Goal: Check status: Check status

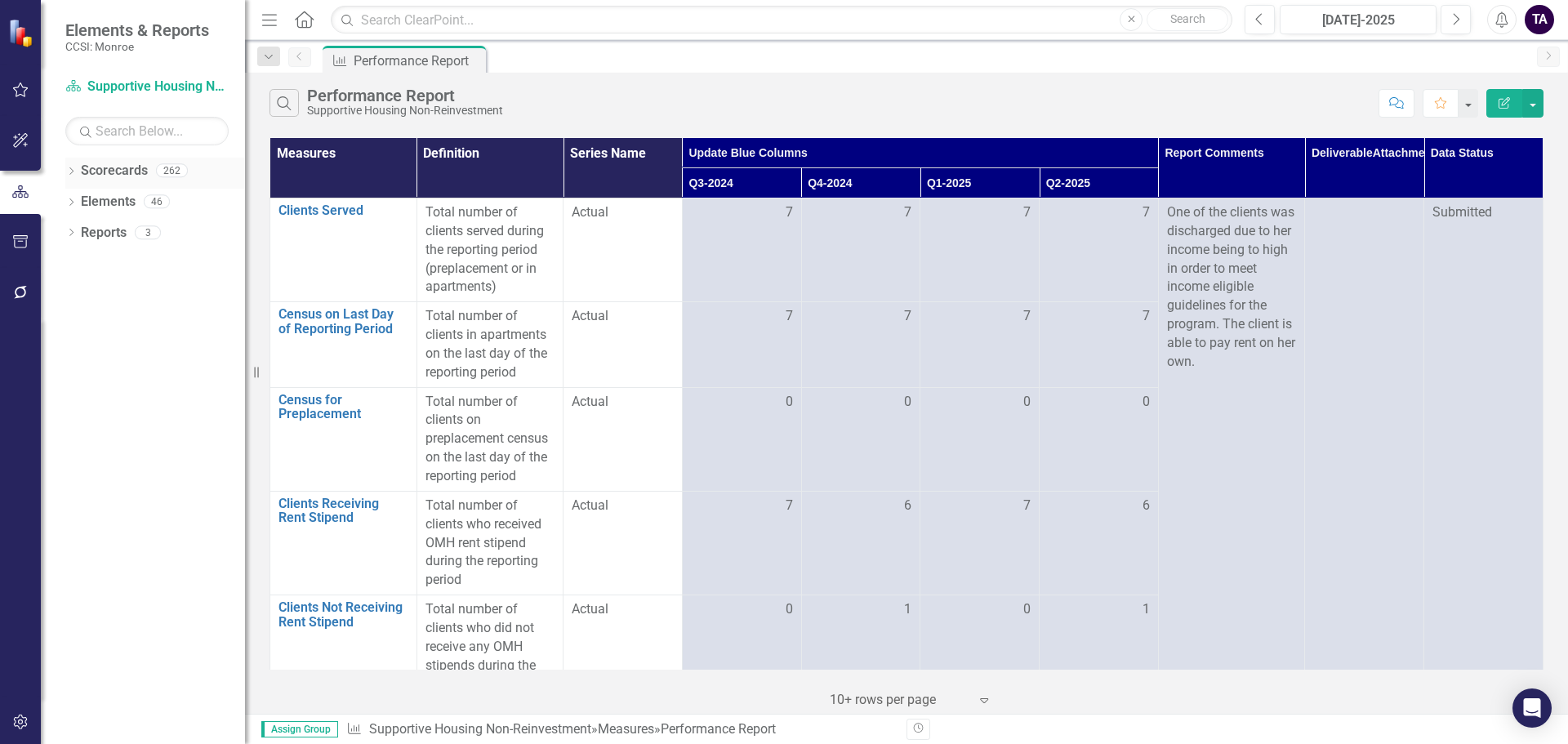
click at [67, 171] on icon "Dropdown" at bounding box center [71, 172] width 12 height 9
click at [84, 199] on icon "Dropdown" at bounding box center [80, 201] width 12 height 10
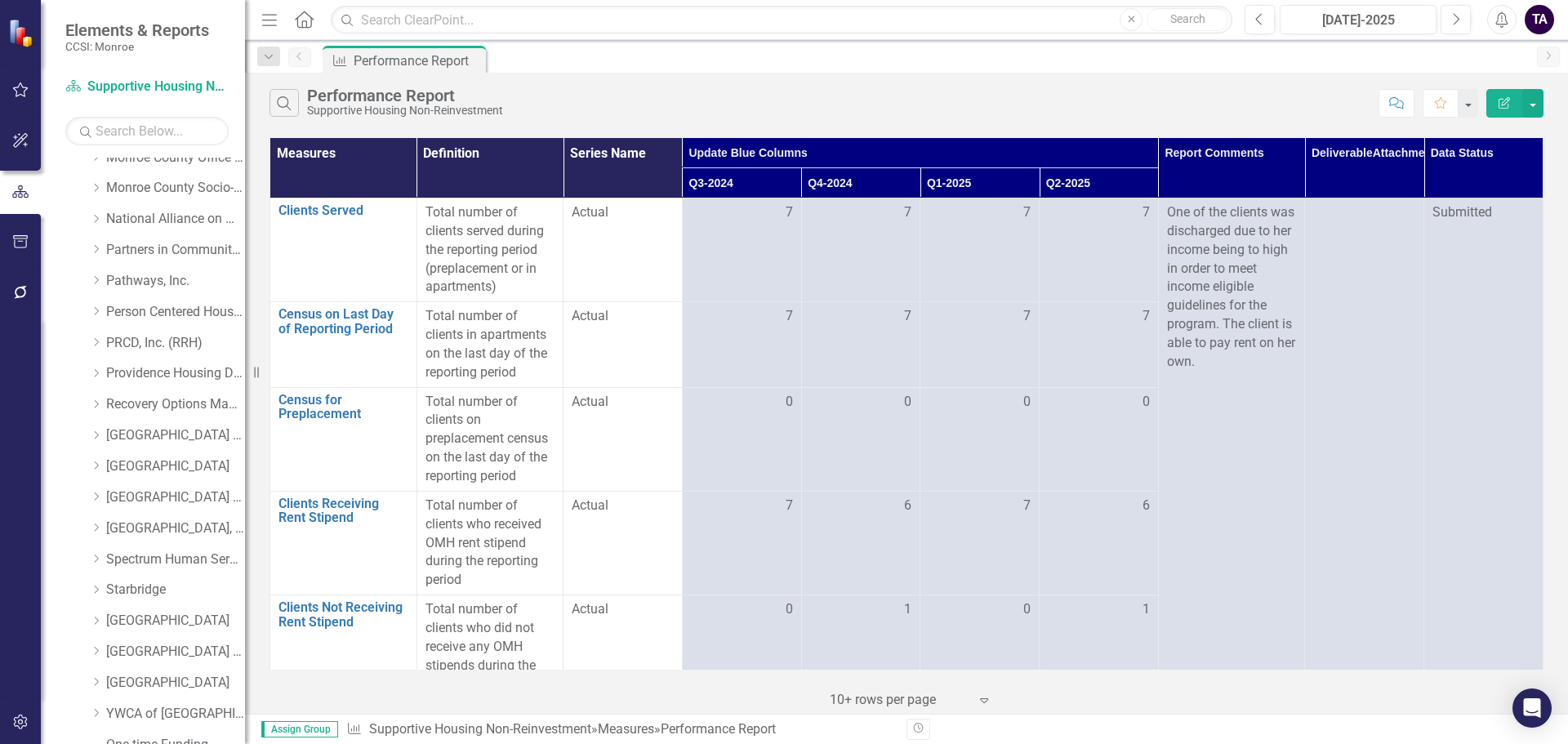
scroll to position [735, 0]
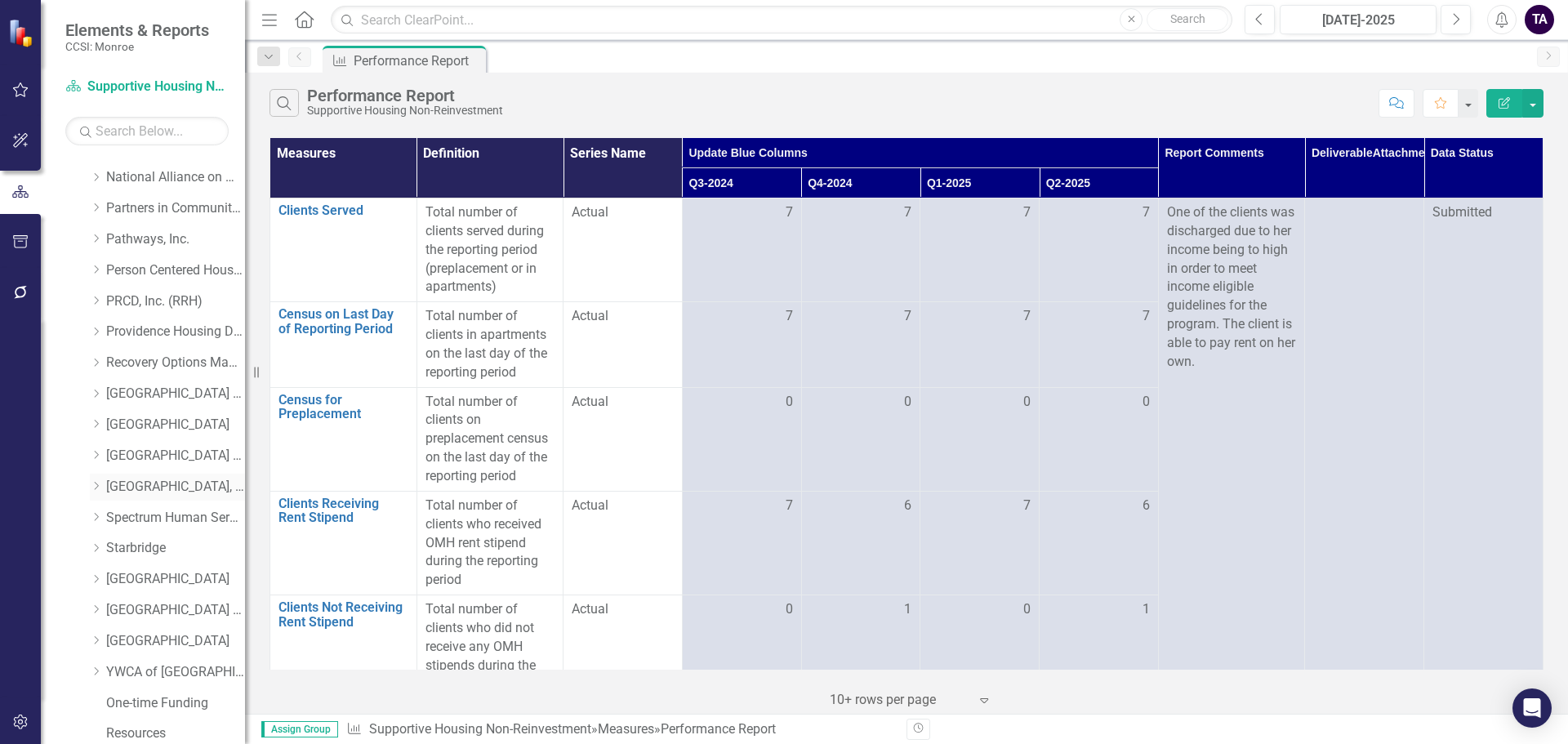
click at [102, 488] on icon "Dropdown" at bounding box center [96, 486] width 12 height 10
click at [107, 544] on icon "Dropdown" at bounding box center [112, 548] width 12 height 10
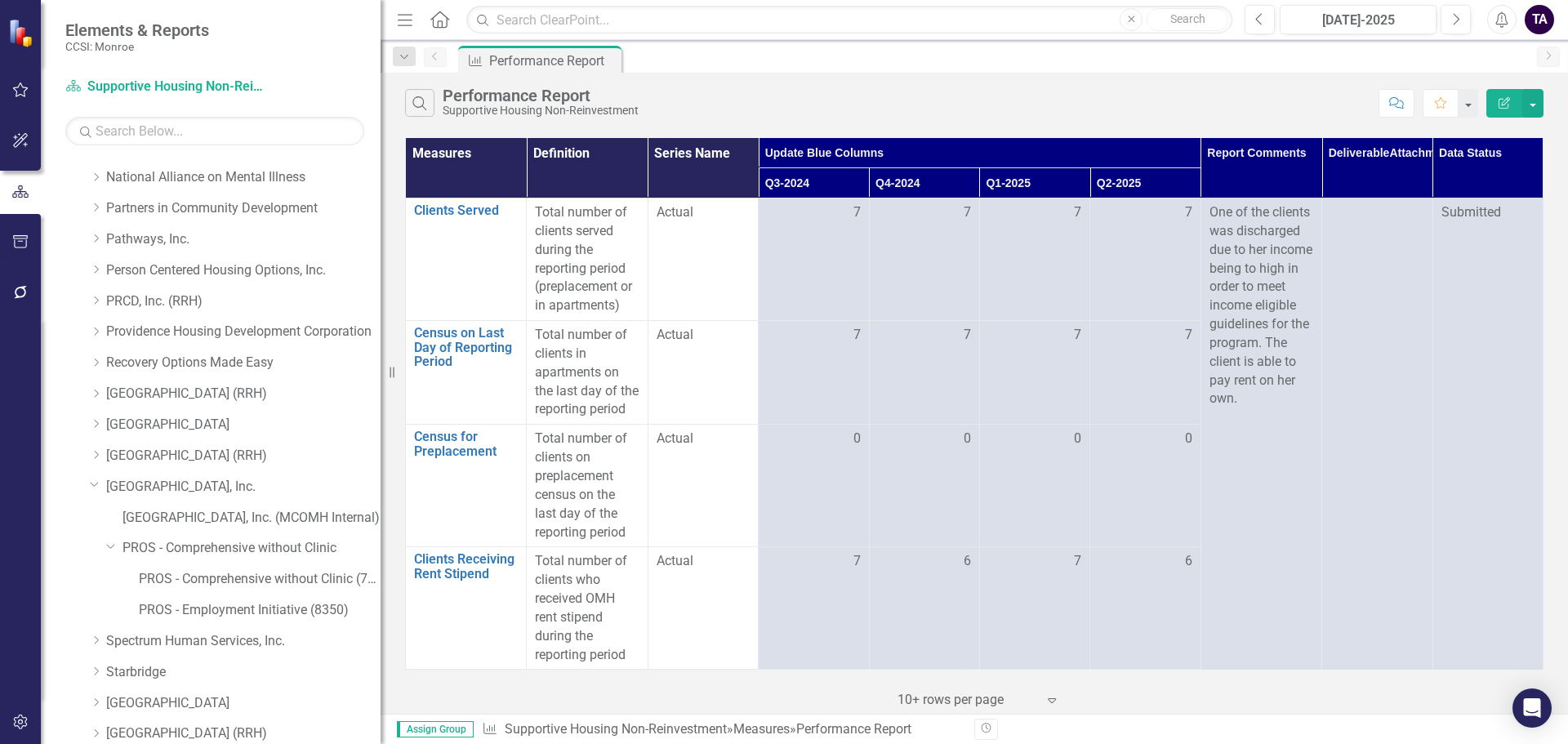
drag, startPoint x: 254, startPoint y: 512, endPoint x: 380, endPoint y: 504, distance: 126.3
click at [380, 504] on div "Resize" at bounding box center [386, 372] width 13 height 744
click at [250, 575] on link "PROS - Comprehensive without Clinic (7340)" at bounding box center [259, 578] width 241 height 19
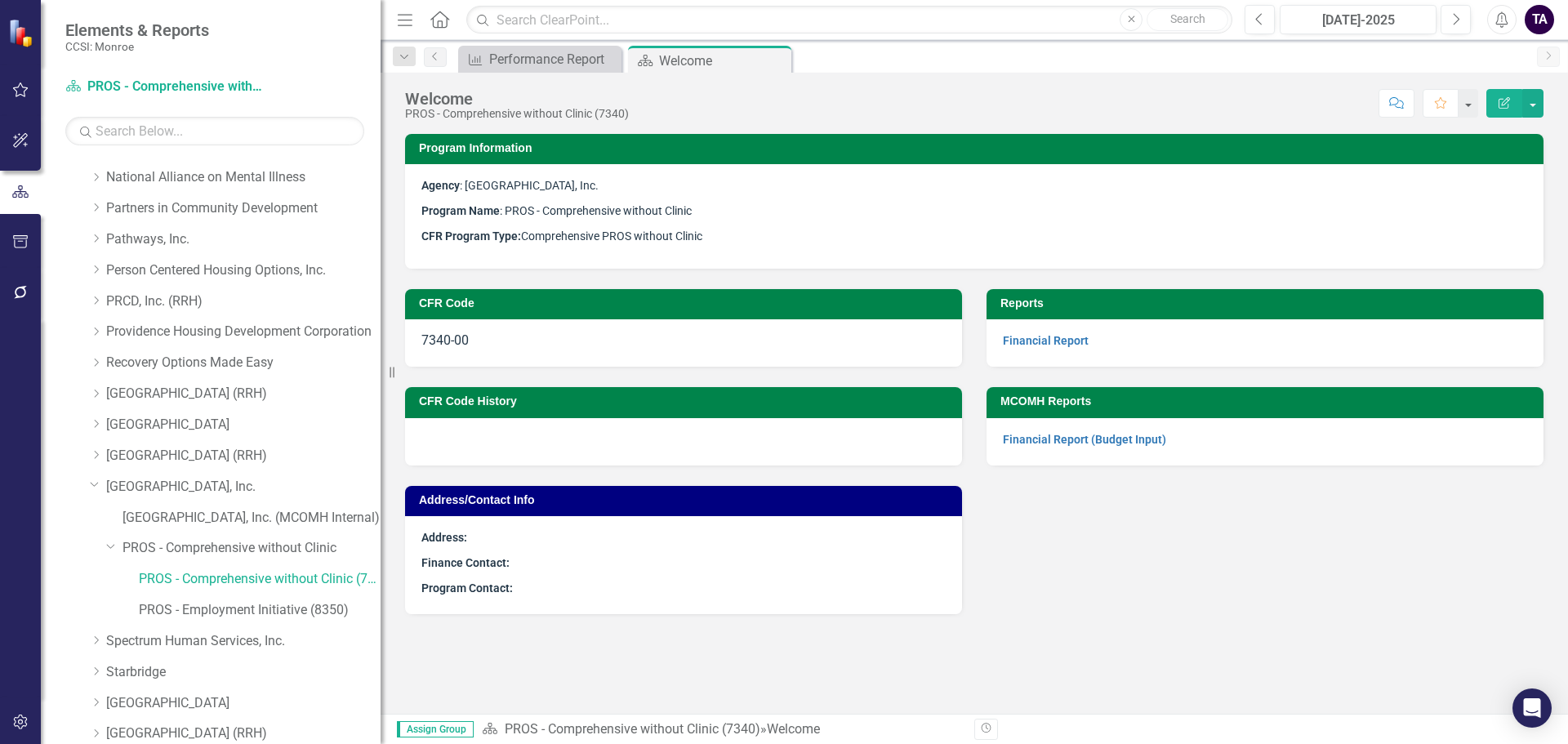
click at [1203, 535] on div "CFR Code 7340-00 CFR Code History Address/Contact Info Address: Finance Contact…" at bounding box center [975, 441] width 1163 height 346
click at [165, 549] on link "PROS - Comprehensive without Clinic" at bounding box center [251, 548] width 258 height 19
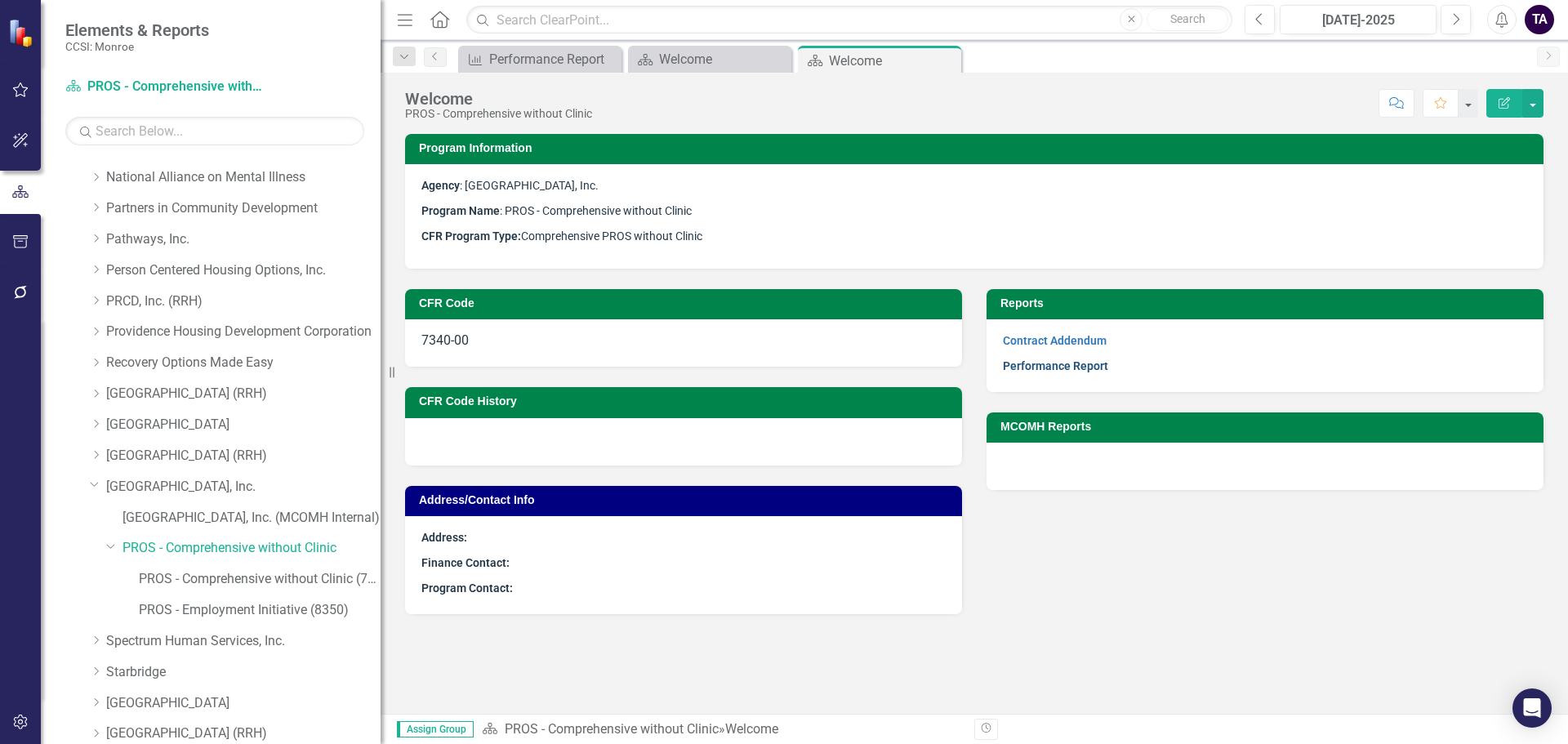
click at [1058, 369] on link "Performance Report" at bounding box center [1056, 366] width 105 height 13
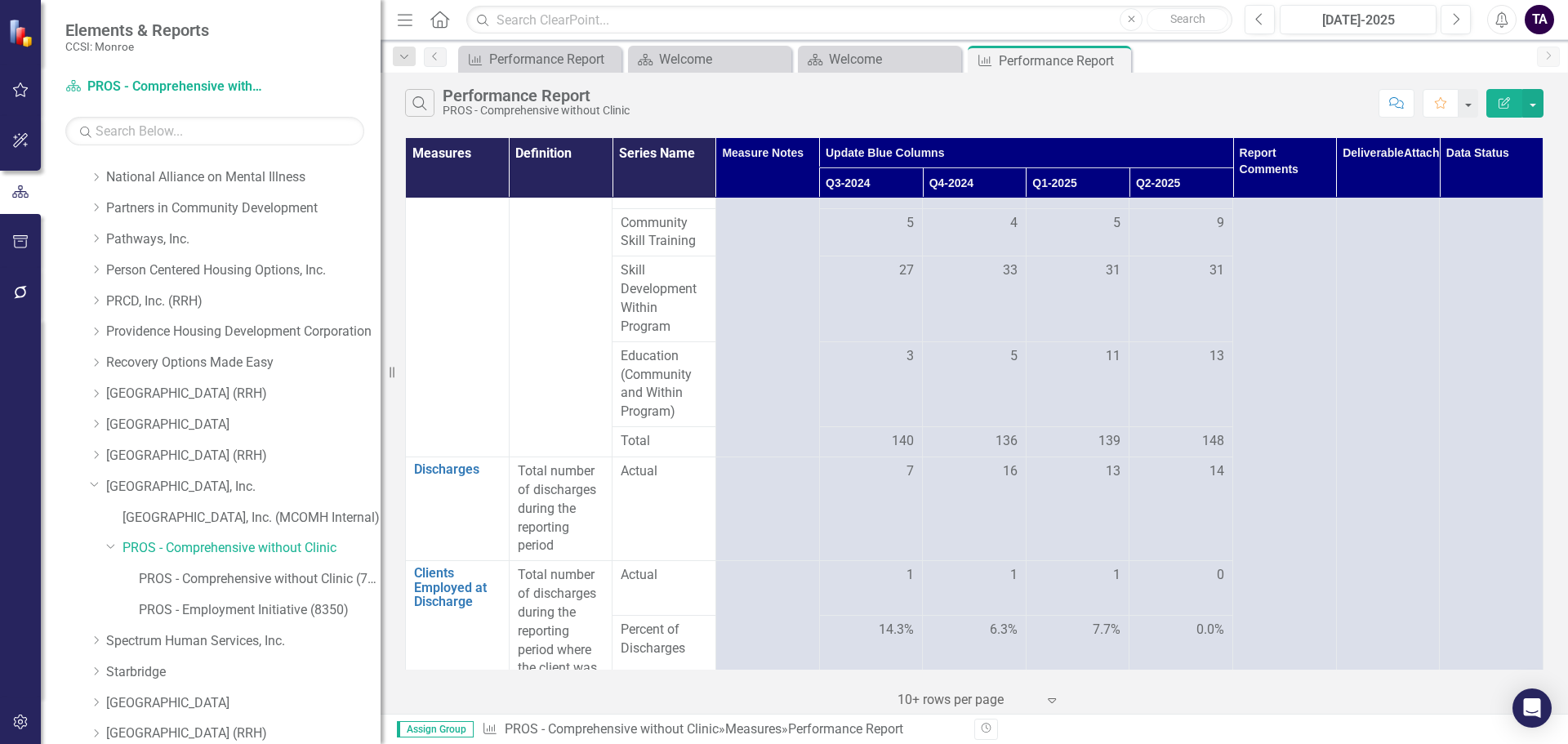
scroll to position [934, 0]
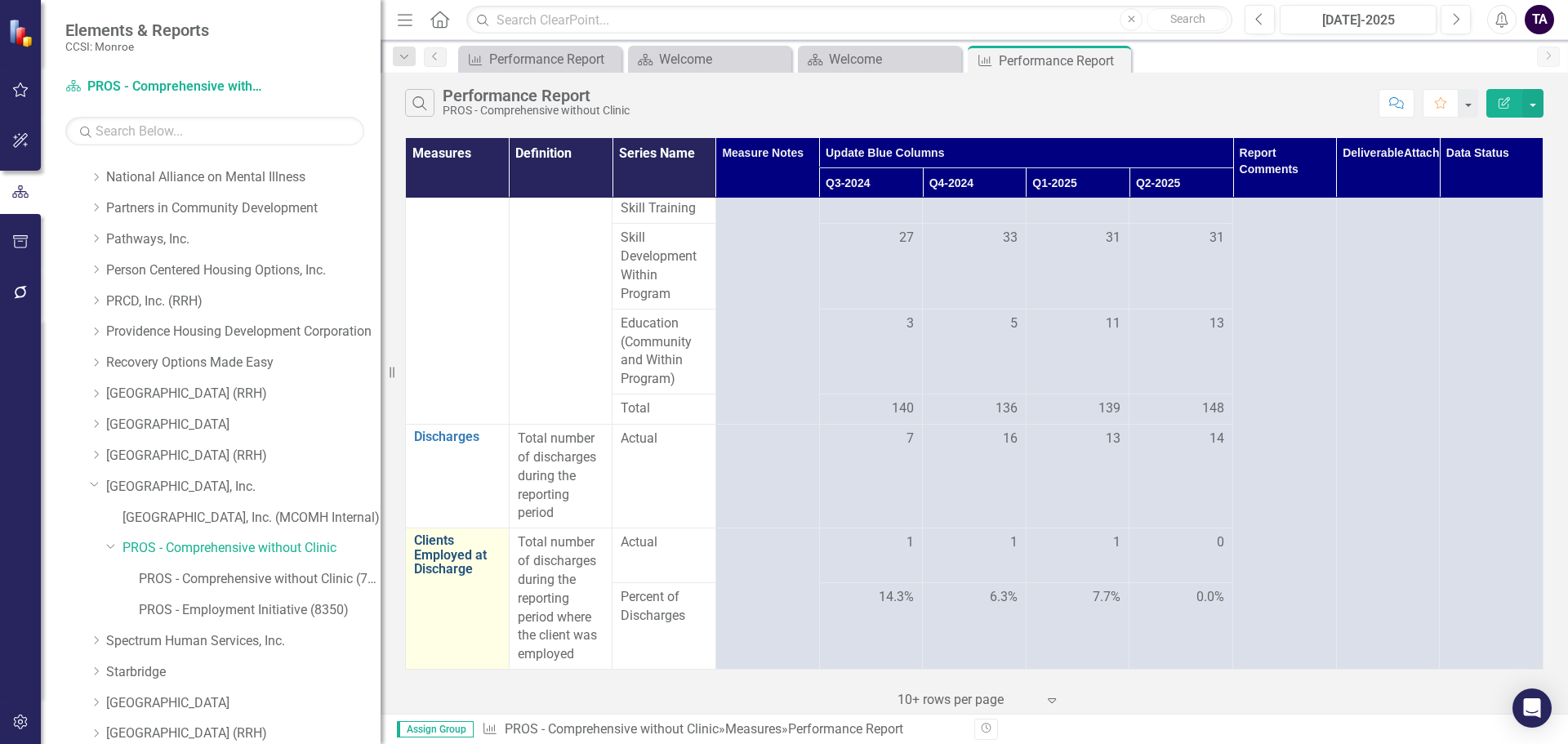
click at [457, 551] on link "Clients Employed at Discharge" at bounding box center [457, 555] width 87 height 43
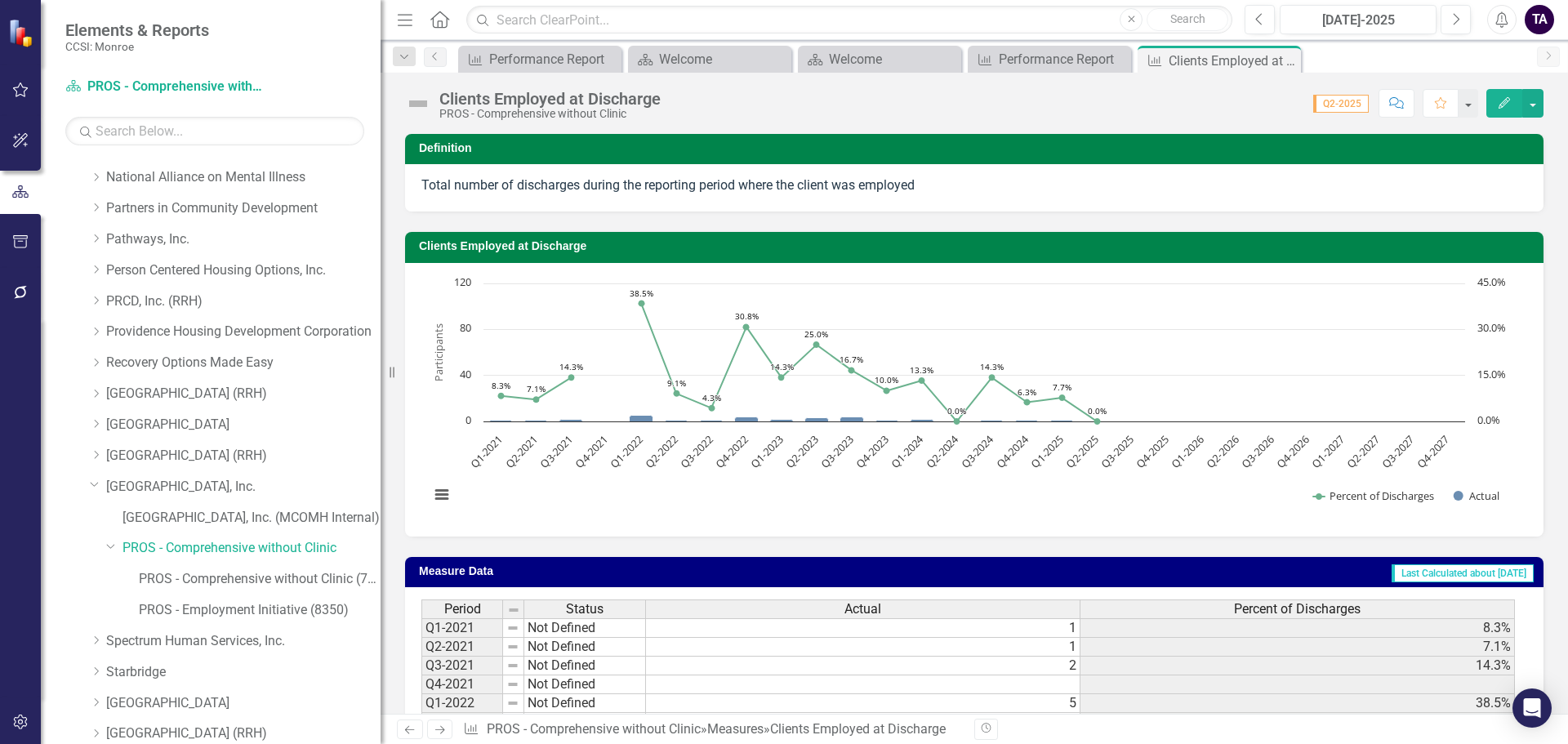
click at [1507, 94] on button "Edit" at bounding box center [1504, 102] width 35 height 29
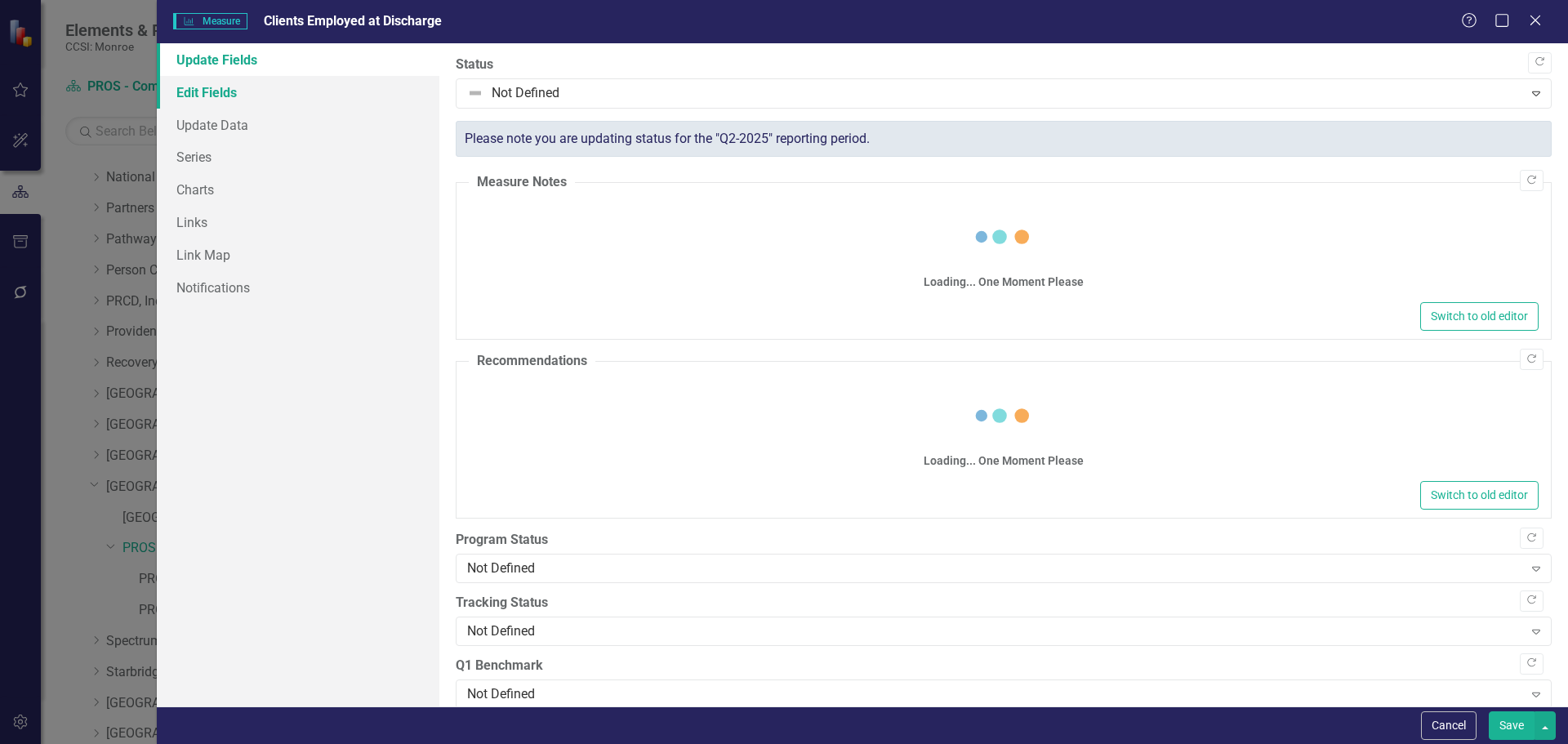
click at [237, 84] on link "Edit Fields" at bounding box center [298, 92] width 283 height 33
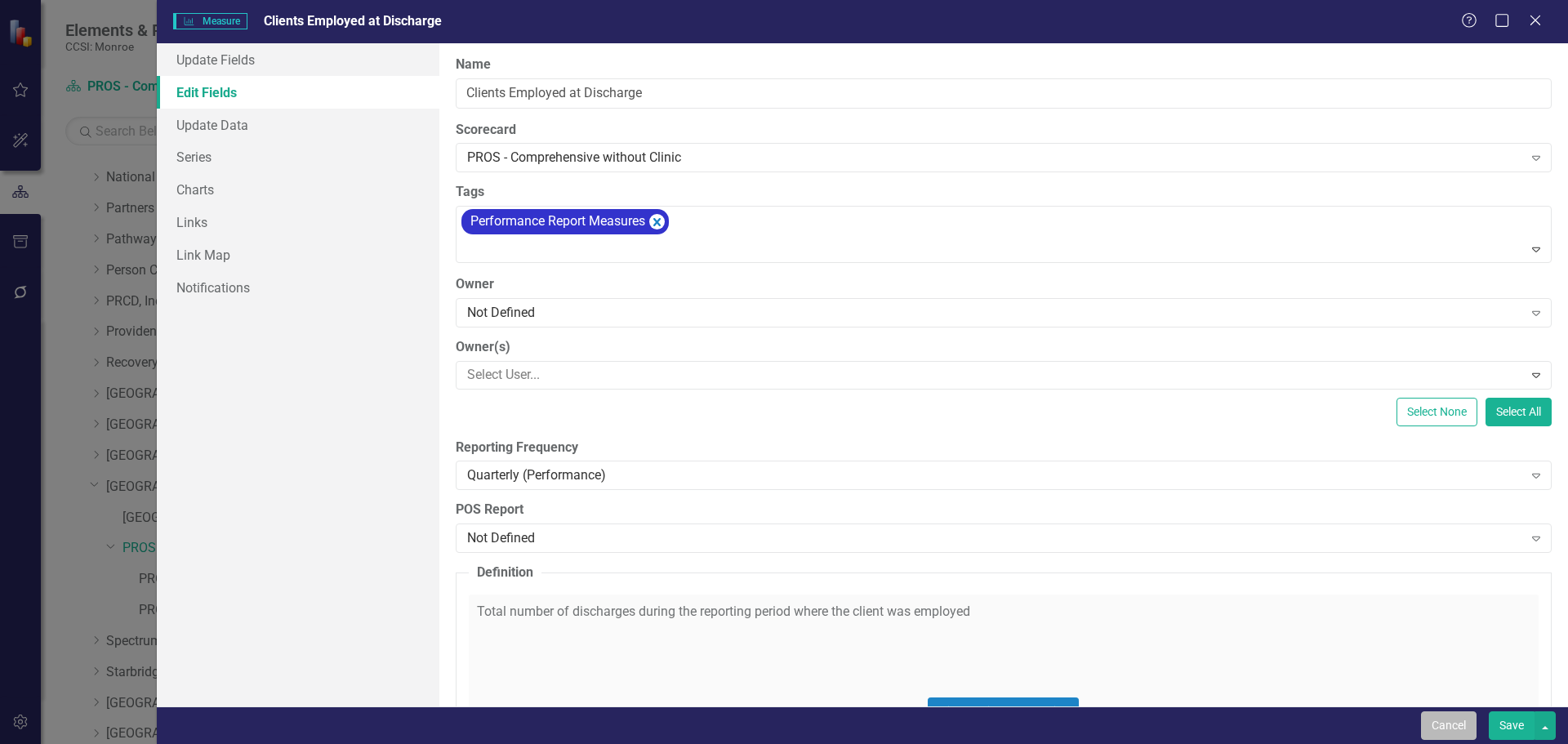
click at [1445, 731] on button "Cancel" at bounding box center [1449, 725] width 55 height 29
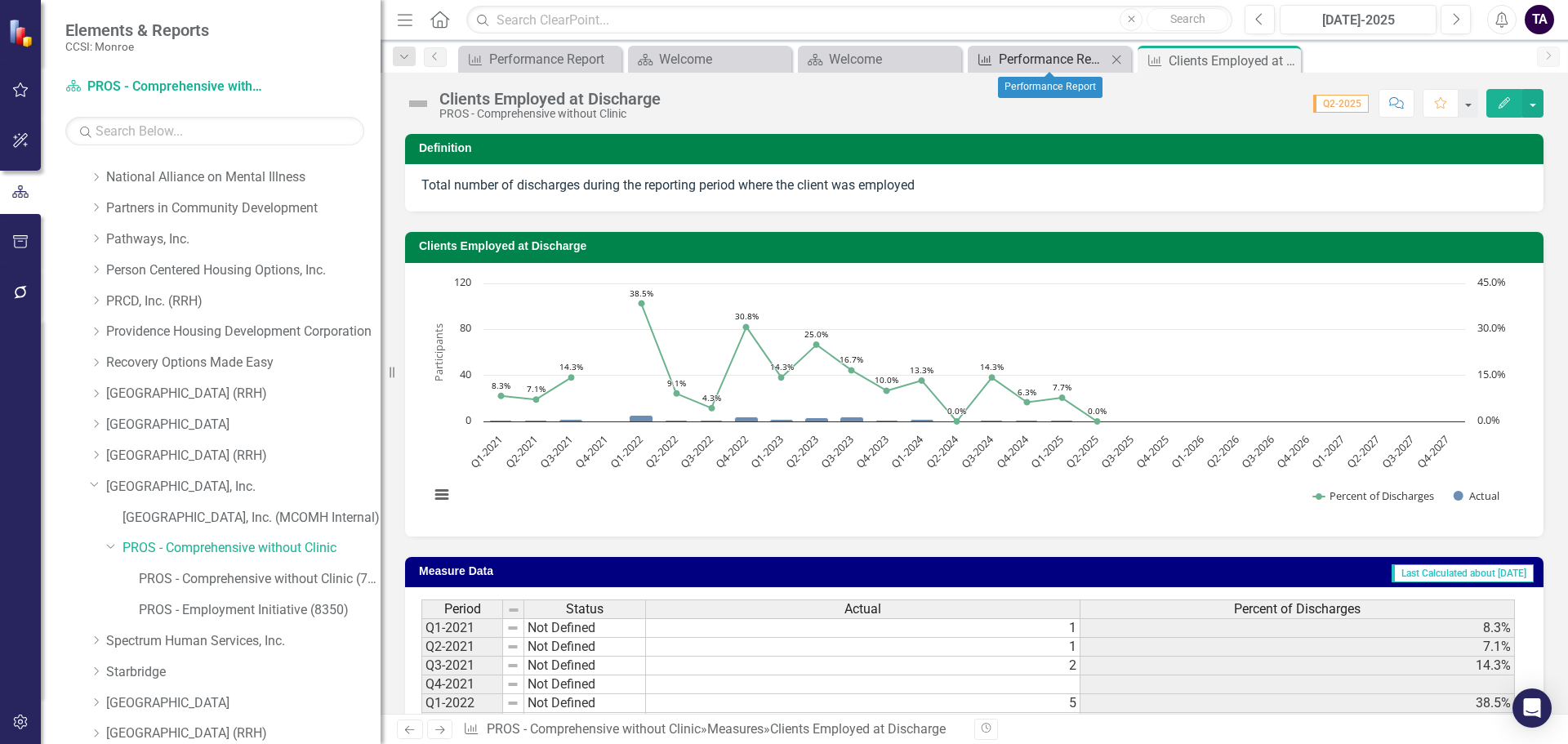
click at [1037, 64] on div "Performance Report" at bounding box center [1052, 59] width 107 height 21
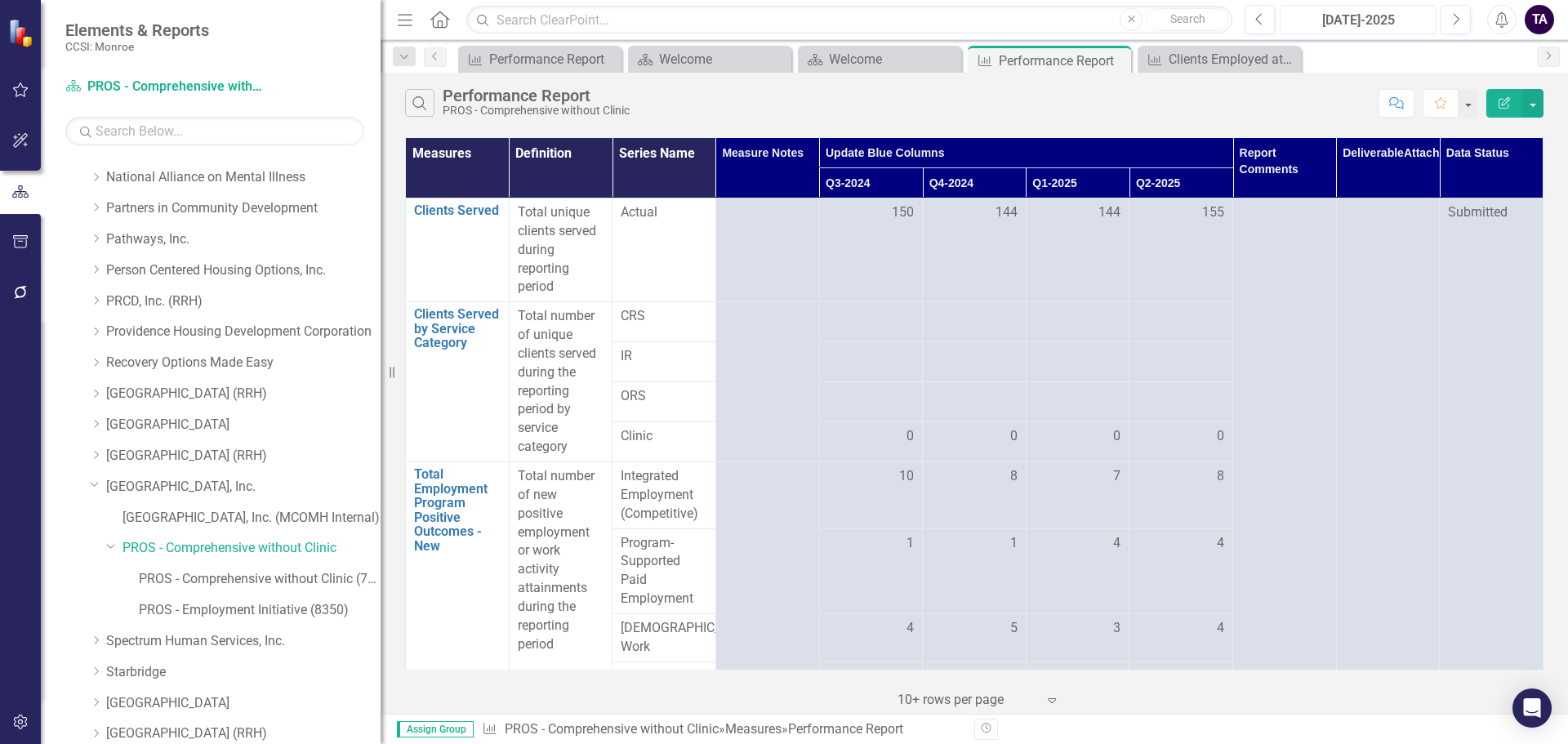
click at [1386, 22] on div "[DATE]-2025" at bounding box center [1358, 21] width 146 height 20
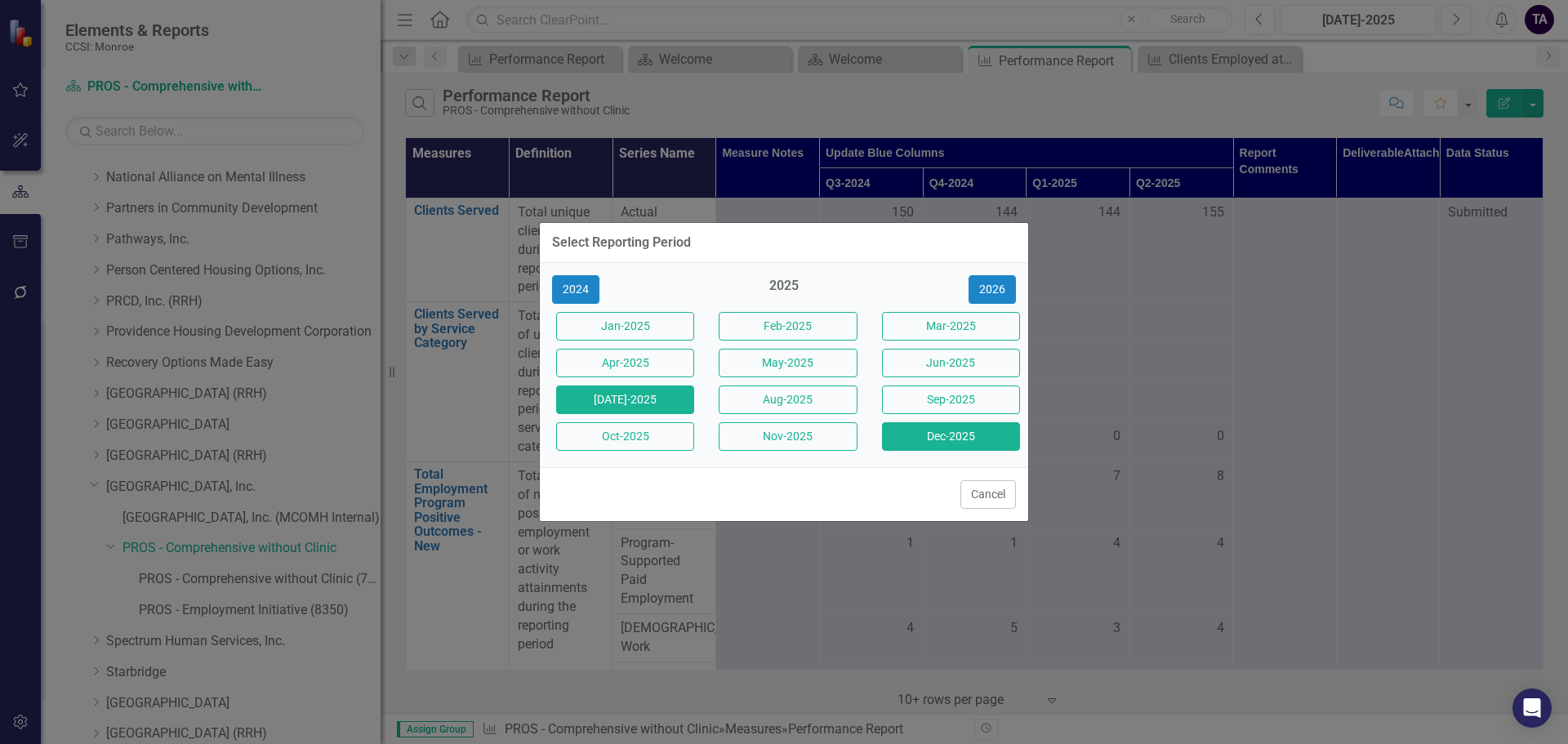
click at [961, 437] on button "Dec-2025" at bounding box center [951, 436] width 138 height 29
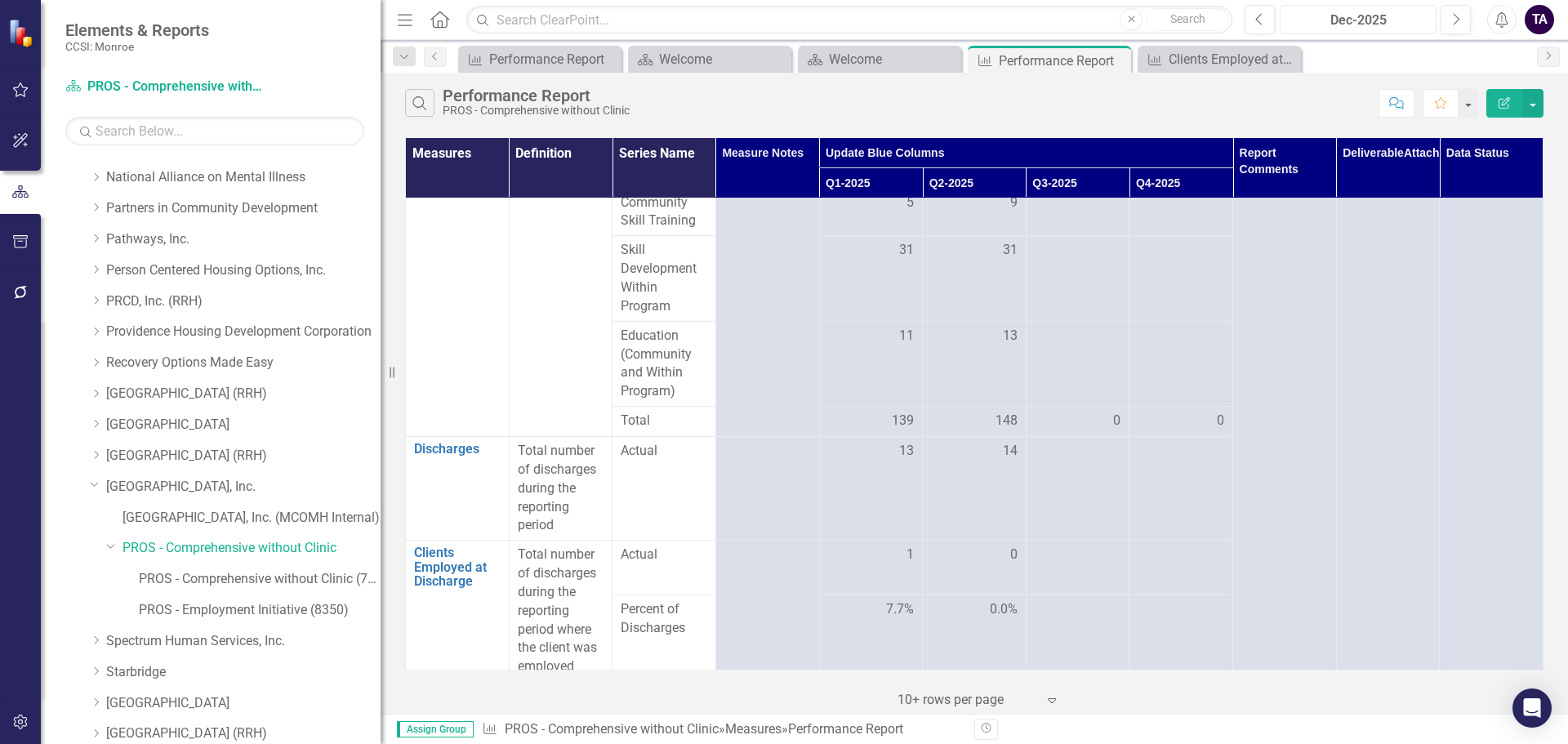
scroll to position [934, 0]
